Goal: Information Seeking & Learning: Learn about a topic

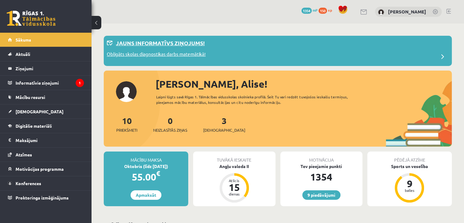
click at [109, 57] on p "Obligāts skolas diagnostikas darbs matemātikā!" at bounding box center [156, 55] width 99 height 9
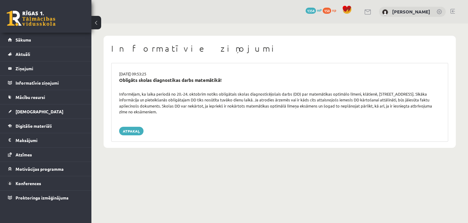
click at [48, 21] on link at bounding box center [31, 18] width 49 height 15
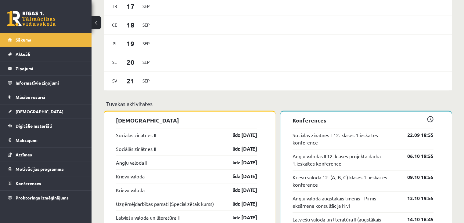
scroll to position [396, 0]
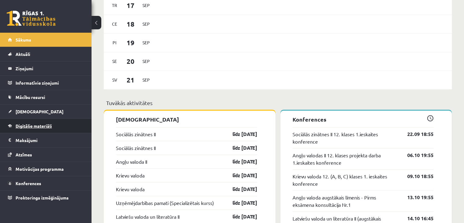
click at [36, 126] on span "Digitālie materiāli" at bounding box center [34, 125] width 36 height 5
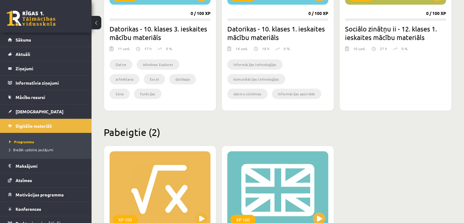
scroll to position [549, 0]
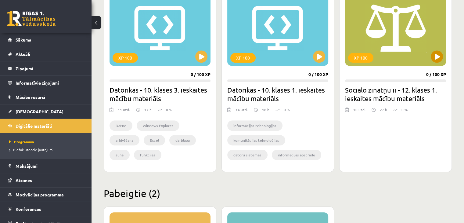
click at [431, 63] on div "XP 100" at bounding box center [395, 27] width 101 height 76
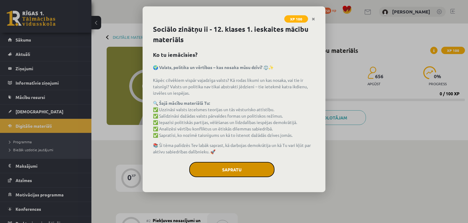
click at [215, 166] on button "Sapratu" at bounding box center [231, 169] width 85 height 15
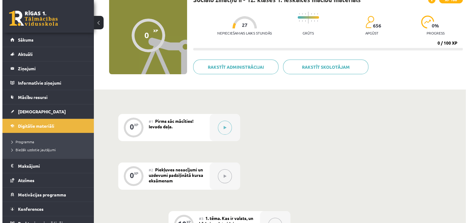
scroll to position [61, 0]
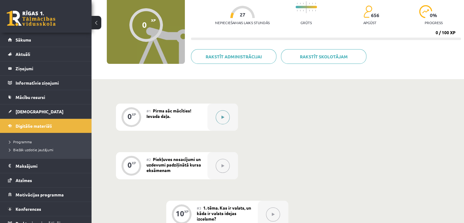
click at [220, 114] on button at bounding box center [223, 117] width 14 height 14
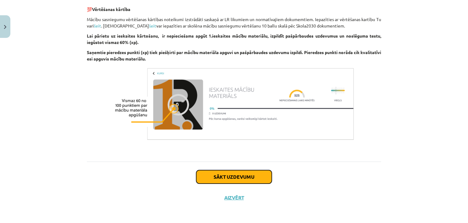
click at [217, 179] on button "Sākt uzdevumu" at bounding box center [234, 176] width 76 height 13
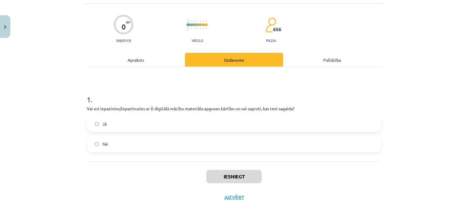
scroll to position [15, 0]
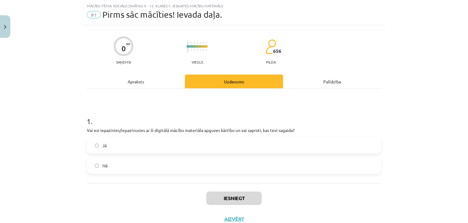
click at [161, 143] on label "Jā" at bounding box center [234, 145] width 293 height 15
click at [226, 198] on button "Iesniegt" at bounding box center [233, 197] width 55 height 13
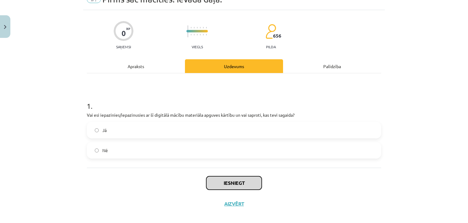
scroll to position [37, 0]
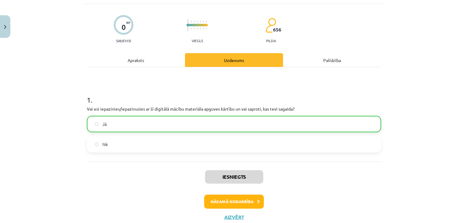
click at [155, 59] on div "Apraksts" at bounding box center [136, 60] width 98 height 14
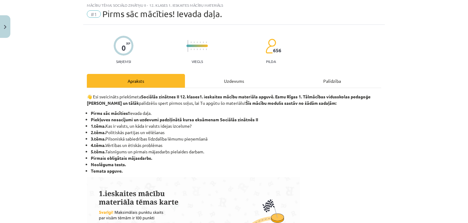
scroll to position [15, 0]
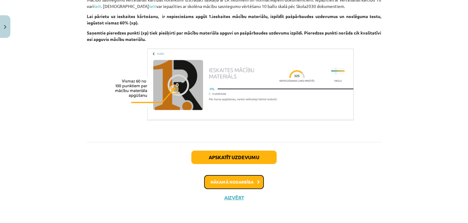
click at [226, 183] on button "Nākamā nodarbība" at bounding box center [234, 182] width 60 height 14
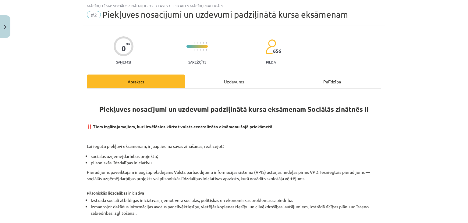
click at [225, 88] on div "Piekļuves nosacījumi un uzdevumi padziļinātā kursa eksāmenam Sociālās zinātnēs …" at bounding box center [234, 224] width 295 height 273
click at [201, 87] on div "Uzdevums" at bounding box center [234, 81] width 98 height 14
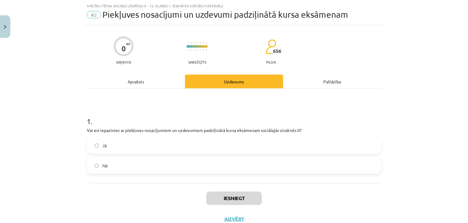
click at [131, 83] on div "Apraksts" at bounding box center [136, 81] width 98 height 14
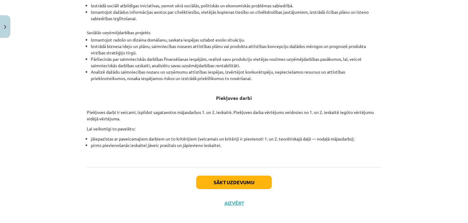
scroll to position [215, 0]
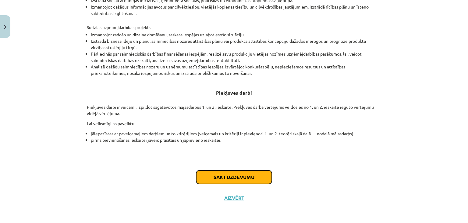
click at [222, 171] on button "Sākt uzdevumu" at bounding box center [234, 176] width 76 height 13
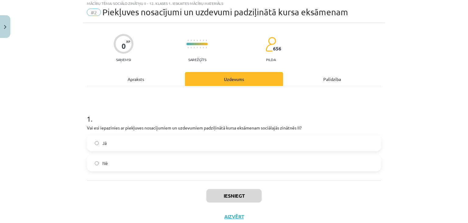
scroll to position [15, 0]
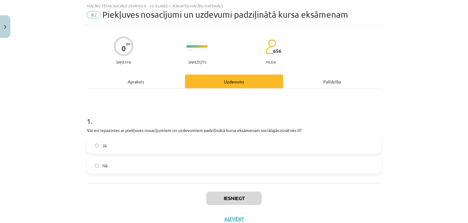
click at [224, 158] on label "Nē" at bounding box center [234, 165] width 293 height 15
click at [224, 150] on label "Jā" at bounding box center [234, 145] width 293 height 15
click at [228, 200] on button "Iesniegt" at bounding box center [233, 197] width 55 height 13
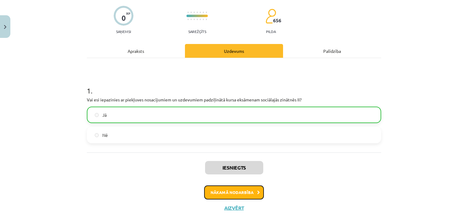
click at [216, 195] on button "Nākamā nodarbība" at bounding box center [234, 192] width 60 height 14
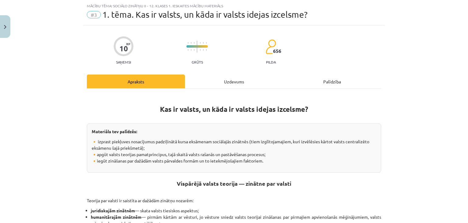
click at [0, 9] on div "Mācību tēma: Sociālo zinātņu ii - 12. klases 1. ieskaites mācību materiāls #3 1…" at bounding box center [234, 111] width 468 height 223
click at [5, 22] on button "Close" at bounding box center [5, 26] width 10 height 23
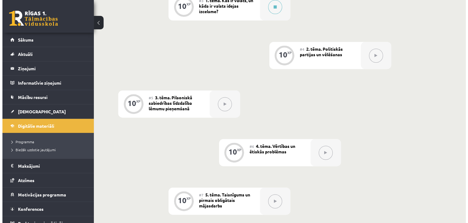
scroll to position [207, 0]
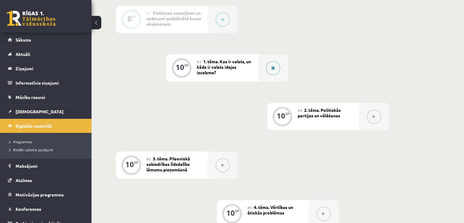
click at [277, 66] on button at bounding box center [273, 68] width 14 height 14
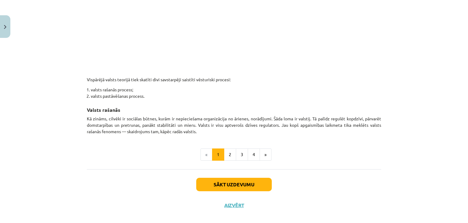
scroll to position [342, 0]
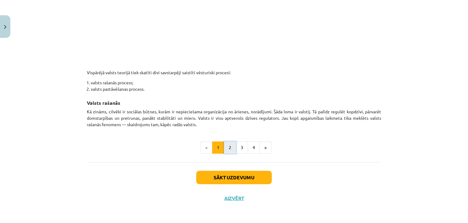
click at [224, 141] on button "2" at bounding box center [230, 147] width 12 height 12
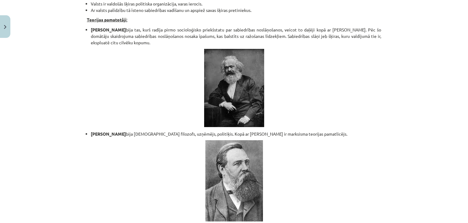
scroll to position [1298, 0]
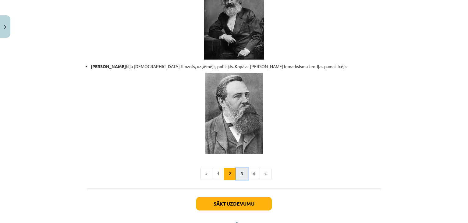
click at [242, 167] on button "3" at bounding box center [242, 173] width 12 height 12
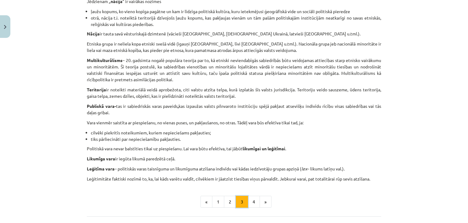
scroll to position [322, 0]
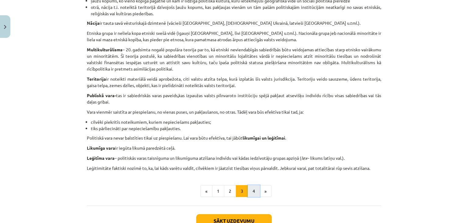
click at [249, 193] on button "4" at bounding box center [254, 191] width 12 height 12
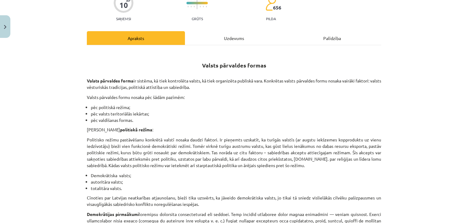
scroll to position [0, 0]
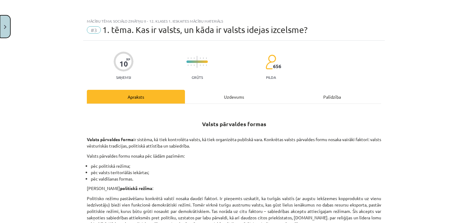
click at [0, 29] on button "Close" at bounding box center [5, 26] width 10 height 23
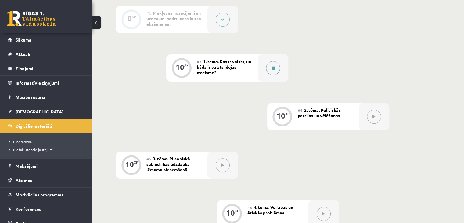
click at [273, 66] on icon at bounding box center [272, 68] width 3 height 4
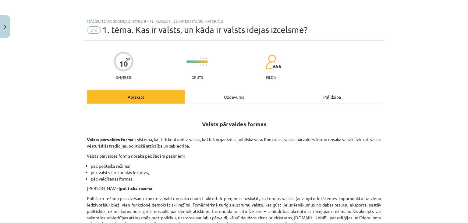
click at [227, 98] on div "Uzdevums" at bounding box center [234, 97] width 98 height 14
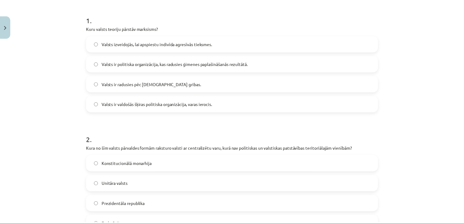
scroll to position [107, 0]
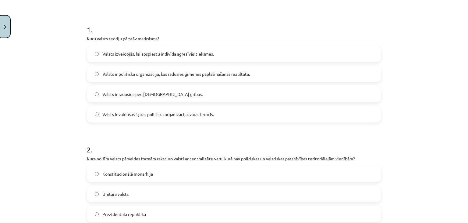
click at [3, 27] on button "Close" at bounding box center [5, 26] width 10 height 23
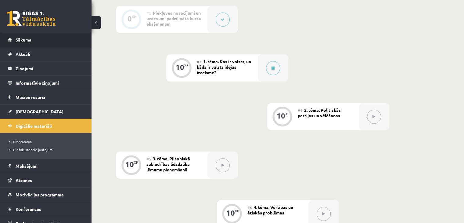
click at [44, 37] on link "Sākums" at bounding box center [46, 40] width 76 height 14
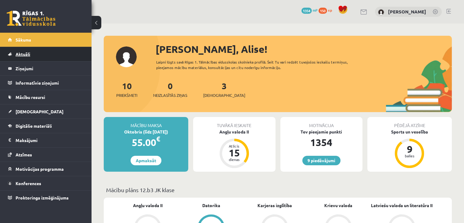
click at [23, 51] on span "Aktuāli" at bounding box center [23, 53] width 15 height 5
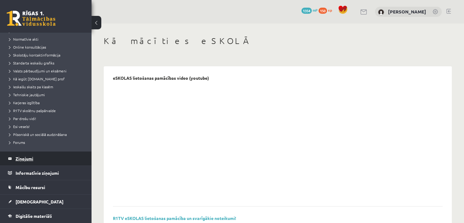
scroll to position [61, 0]
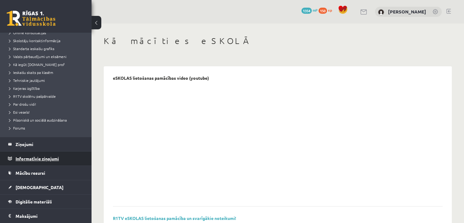
click at [41, 159] on legend "Informatīvie ziņojumi 0" at bounding box center [50, 158] width 68 height 14
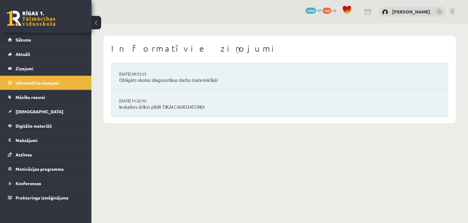
click at [217, 84] on li "16.09.2025 09:53:25 Obligāts skolas diagnostikas darbs matemātikā!" at bounding box center [280, 76] width 337 height 27
click at [178, 79] on link "Obligāts skolas diagnostikas darbs matemātikā!" at bounding box center [279, 80] width 321 height 7
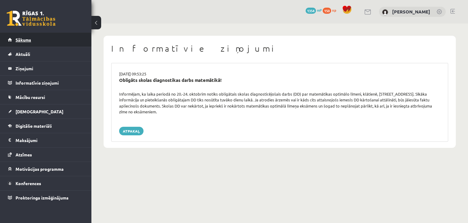
click at [72, 39] on link "Sākums" at bounding box center [46, 40] width 76 height 14
